Goal: Transaction & Acquisition: Purchase product/service

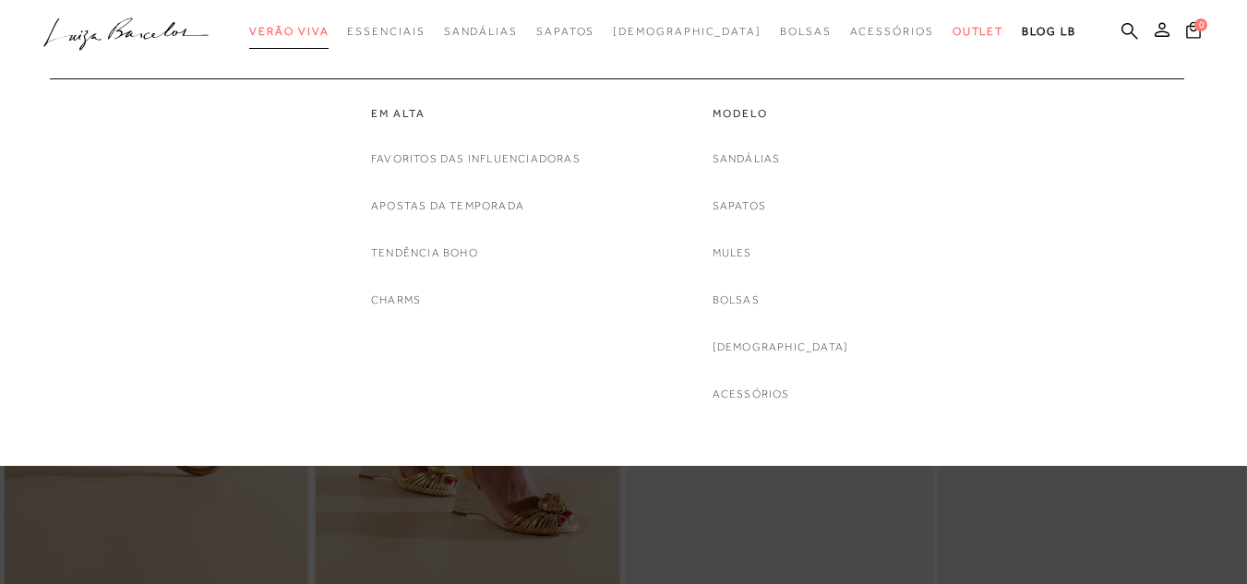
click at [324, 30] on span "Verão Viva" at bounding box center [288, 31] width 79 height 13
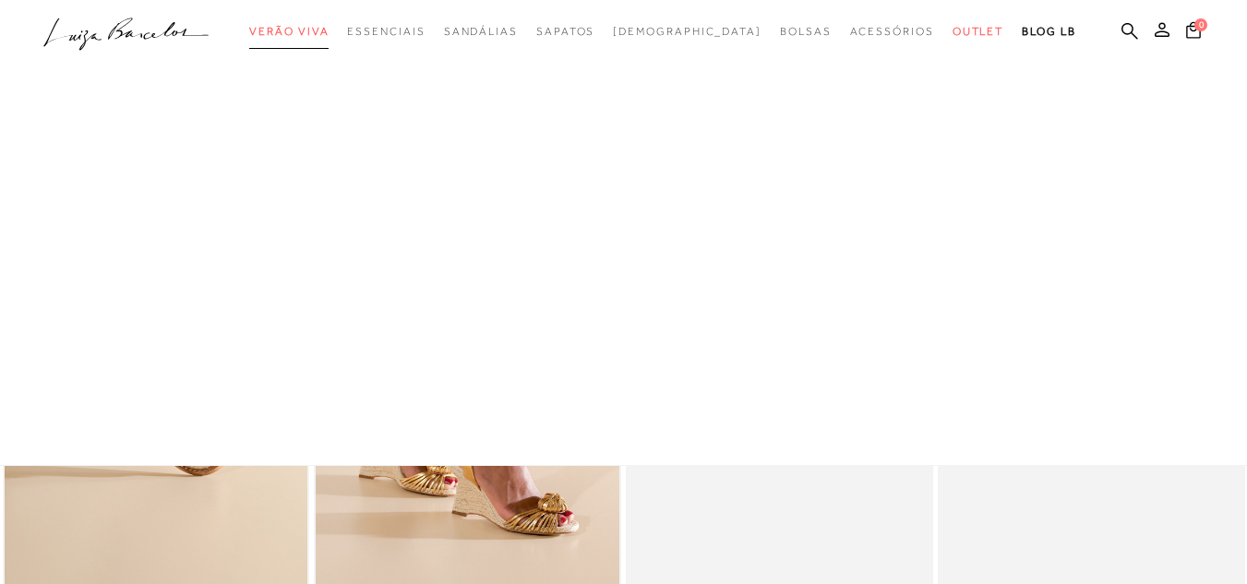
click at [324, 29] on span "Verão Viva" at bounding box center [288, 31] width 79 height 13
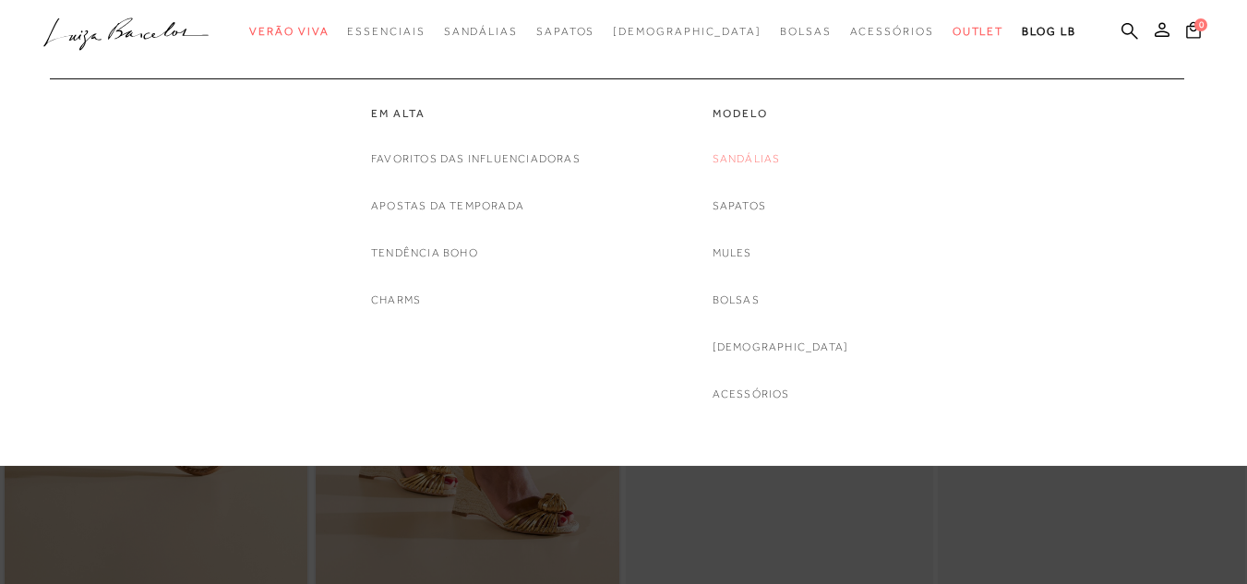
click at [767, 159] on link "Sandálias" at bounding box center [746, 158] width 68 height 19
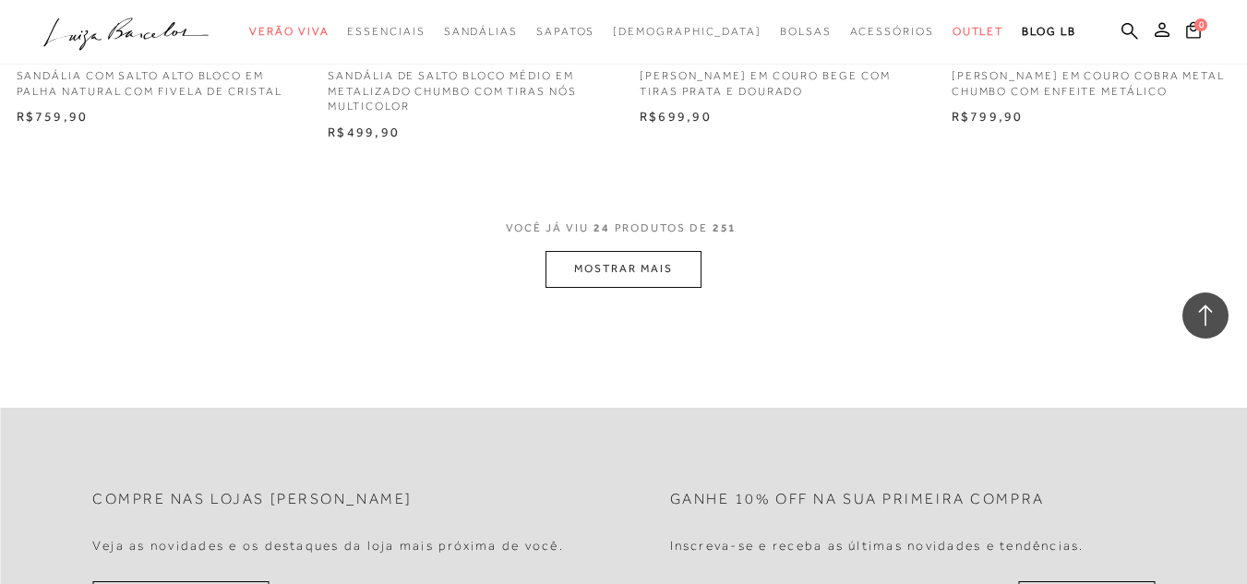
scroll to position [3507, 0]
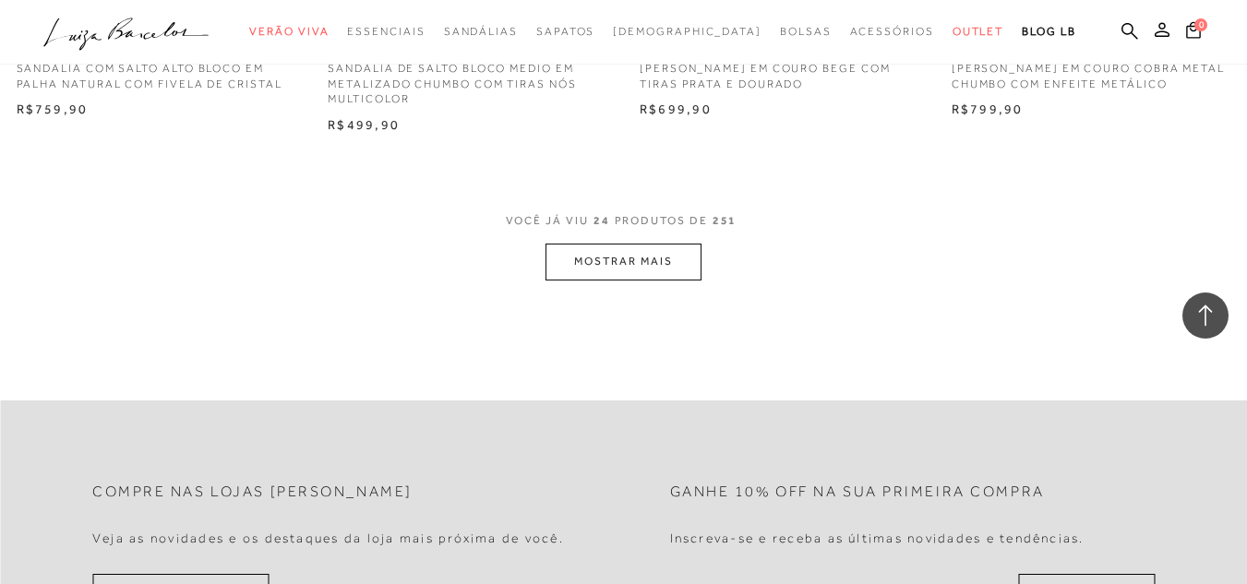
click at [622, 244] on button "MOSTRAR MAIS" at bounding box center [622, 262] width 155 height 36
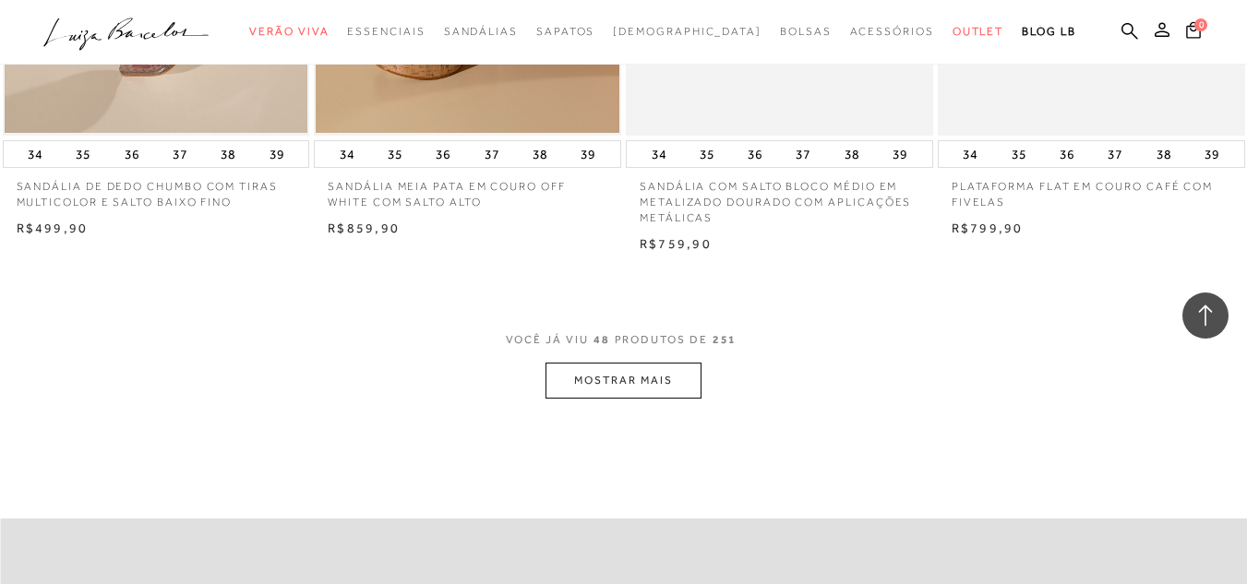
scroll to position [6921, 0]
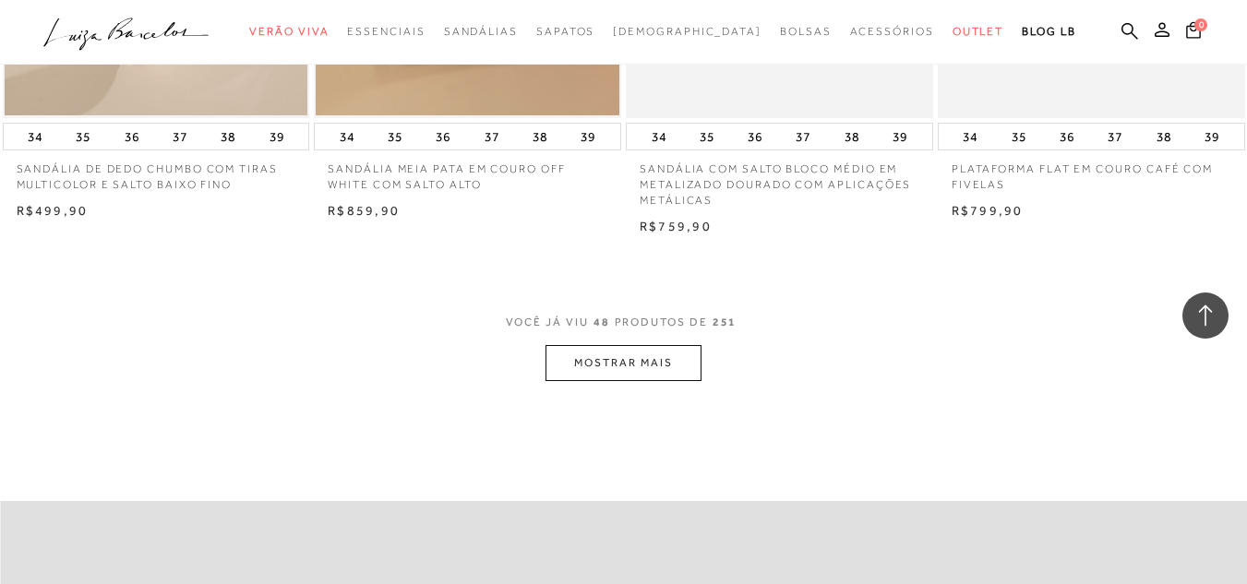
click at [638, 351] on button "MOSTRAR MAIS" at bounding box center [622, 363] width 155 height 36
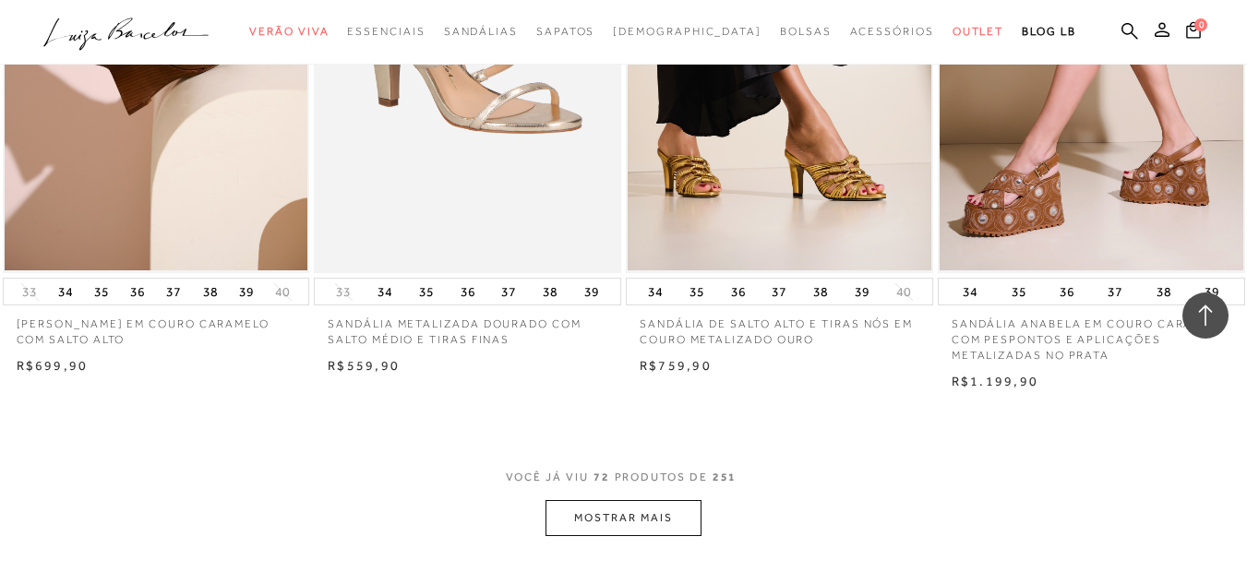
scroll to position [10427, 0]
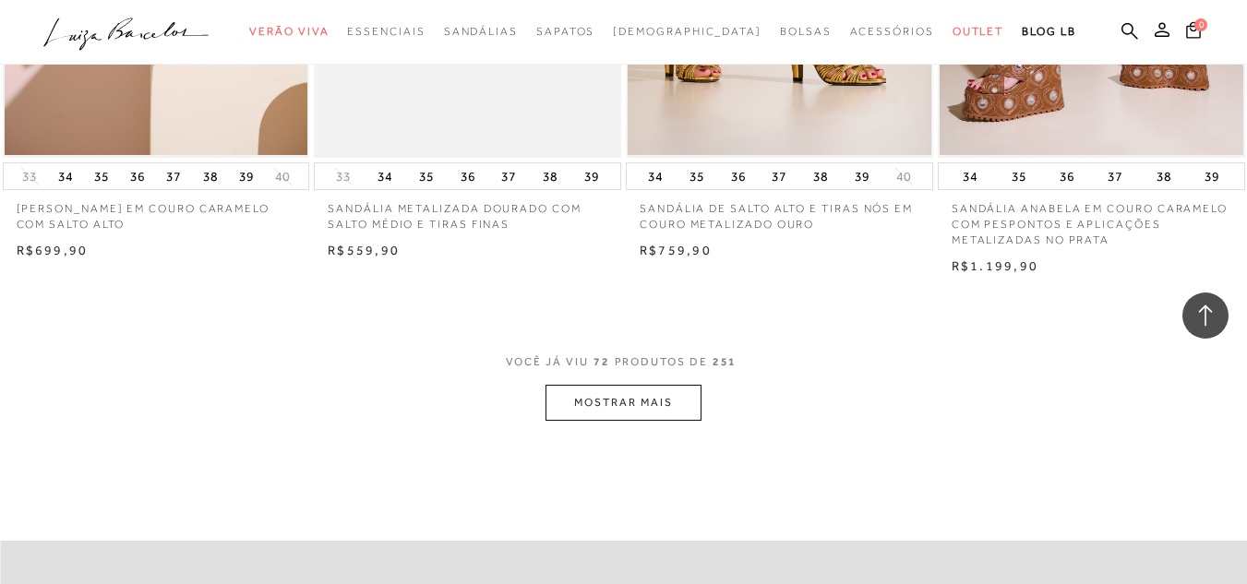
click at [608, 385] on button "MOSTRAR MAIS" at bounding box center [622, 403] width 155 height 36
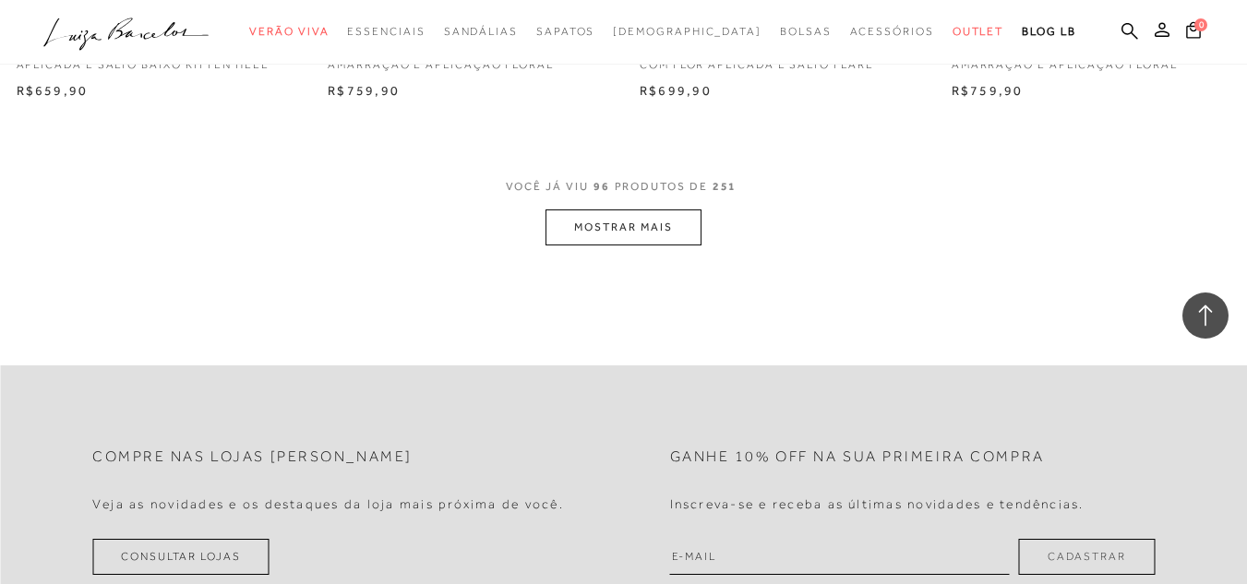
scroll to position [14026, 0]
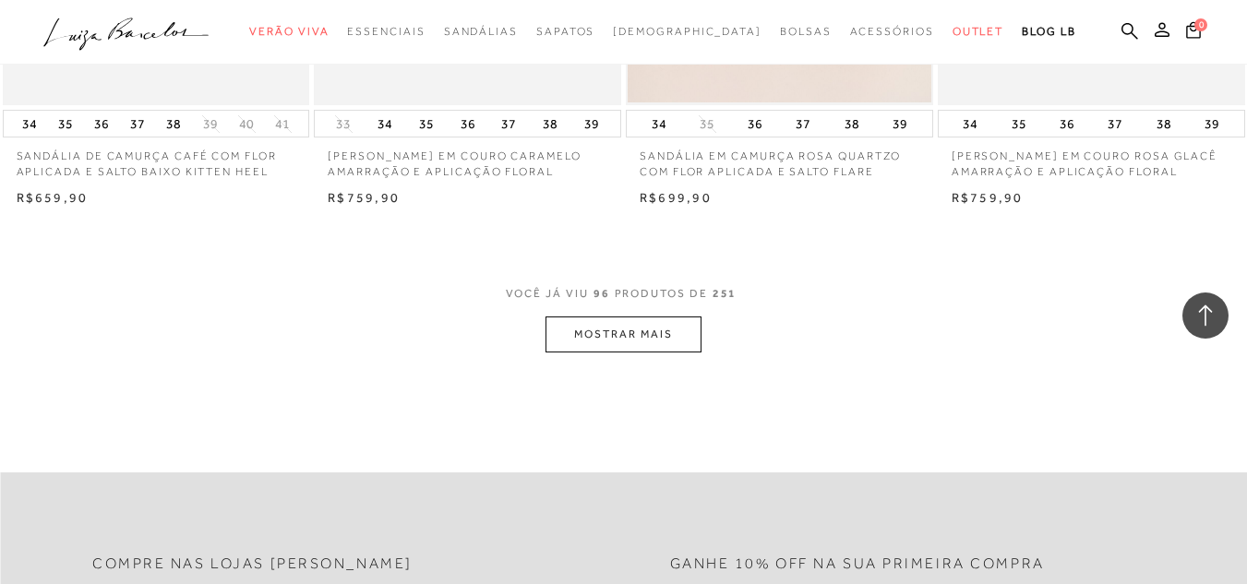
click at [614, 317] on button "MOSTRAR MAIS" at bounding box center [622, 335] width 155 height 36
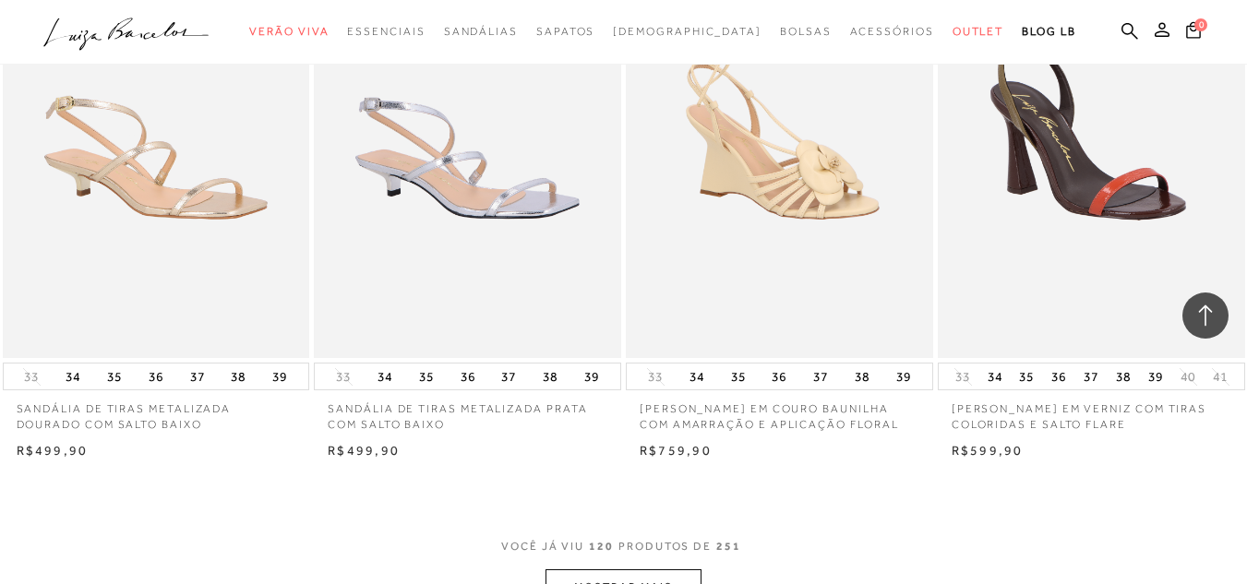
scroll to position [17440, 0]
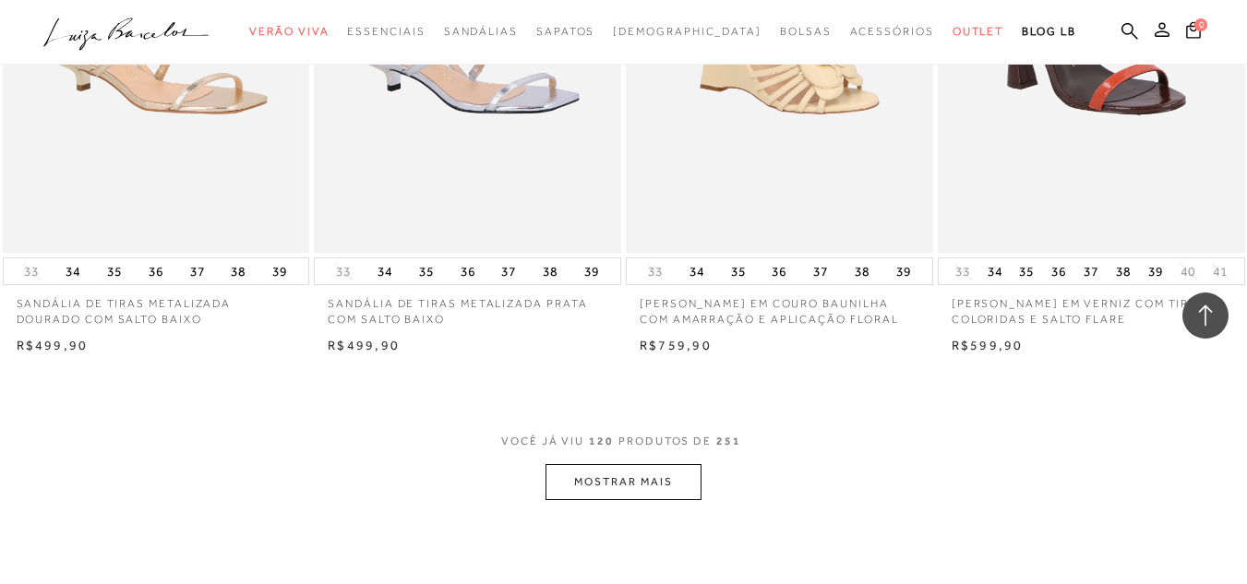
click at [594, 464] on button "MOSTRAR MAIS" at bounding box center [622, 482] width 155 height 36
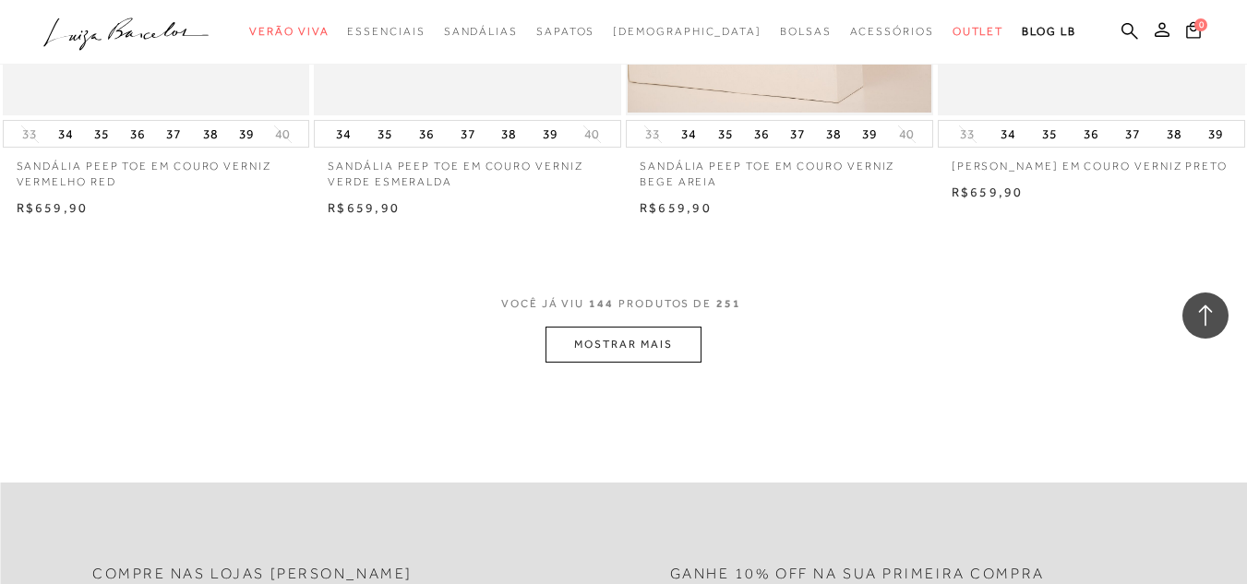
scroll to position [21131, 0]
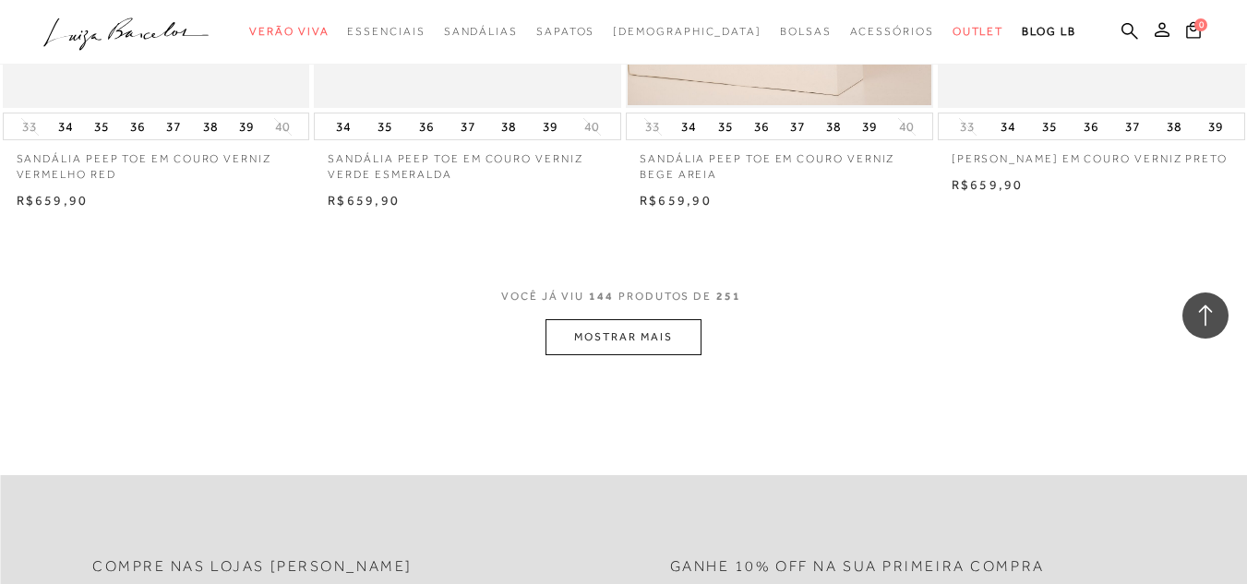
click at [675, 319] on button "MOSTRAR MAIS" at bounding box center [622, 337] width 155 height 36
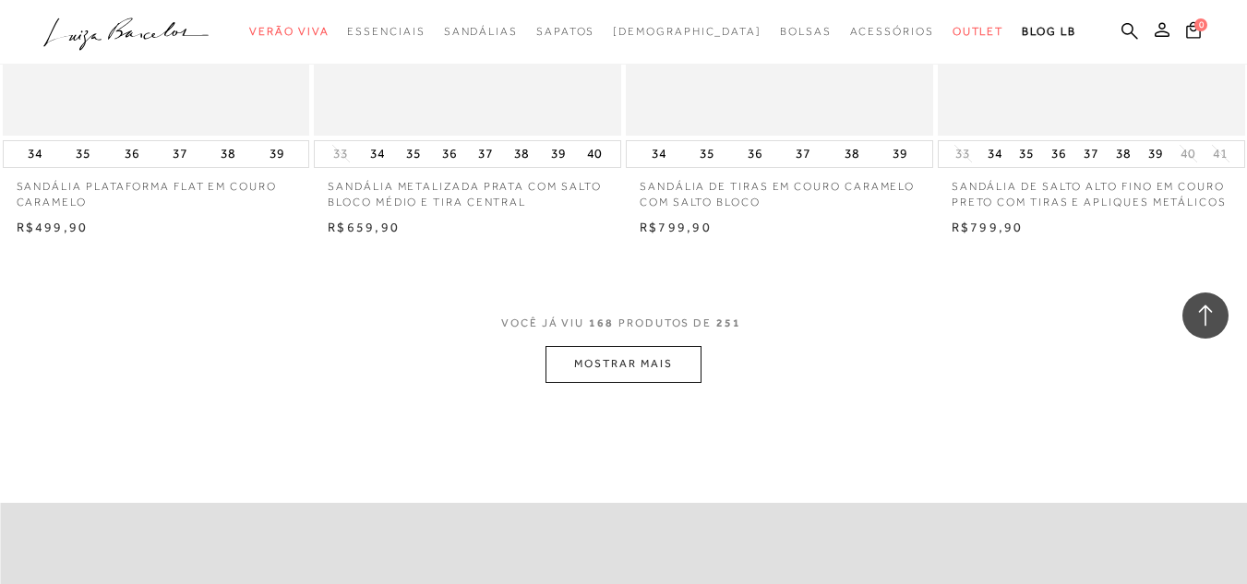
scroll to position [24638, 0]
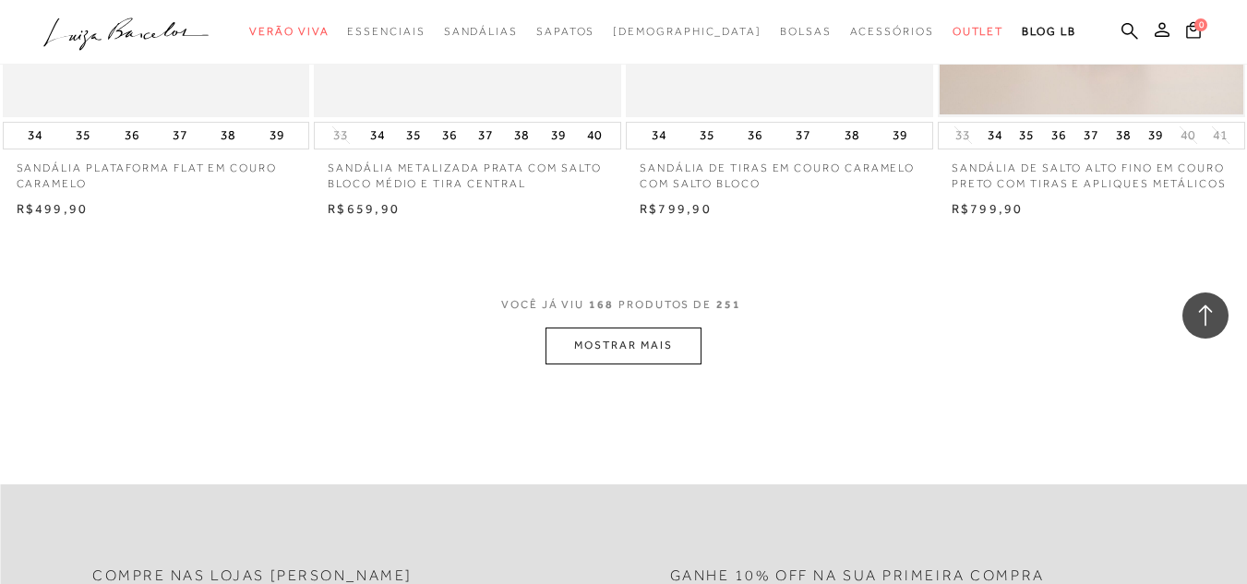
click at [662, 328] on button "MOSTRAR MAIS" at bounding box center [622, 346] width 155 height 36
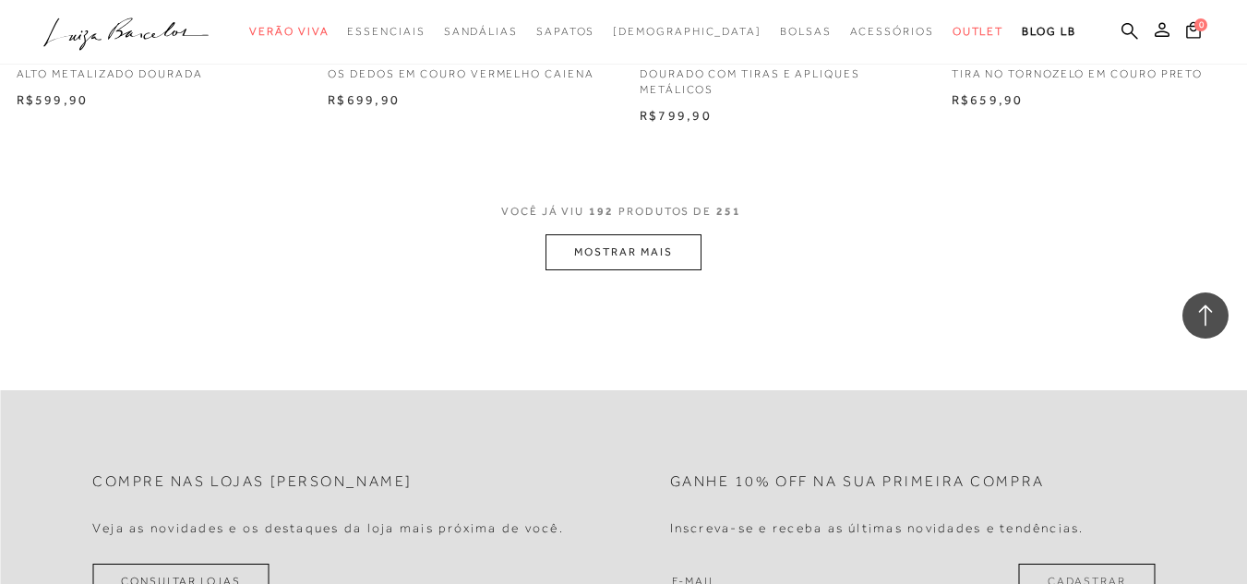
scroll to position [27960, 0]
